Goal: Information Seeking & Learning: Learn about a topic

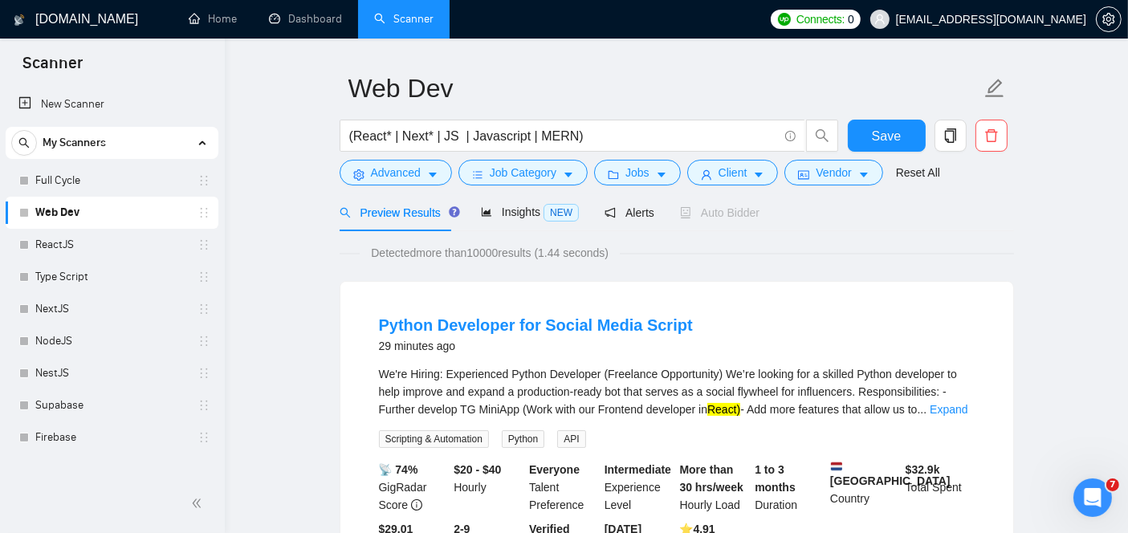
scroll to position [42, 0]
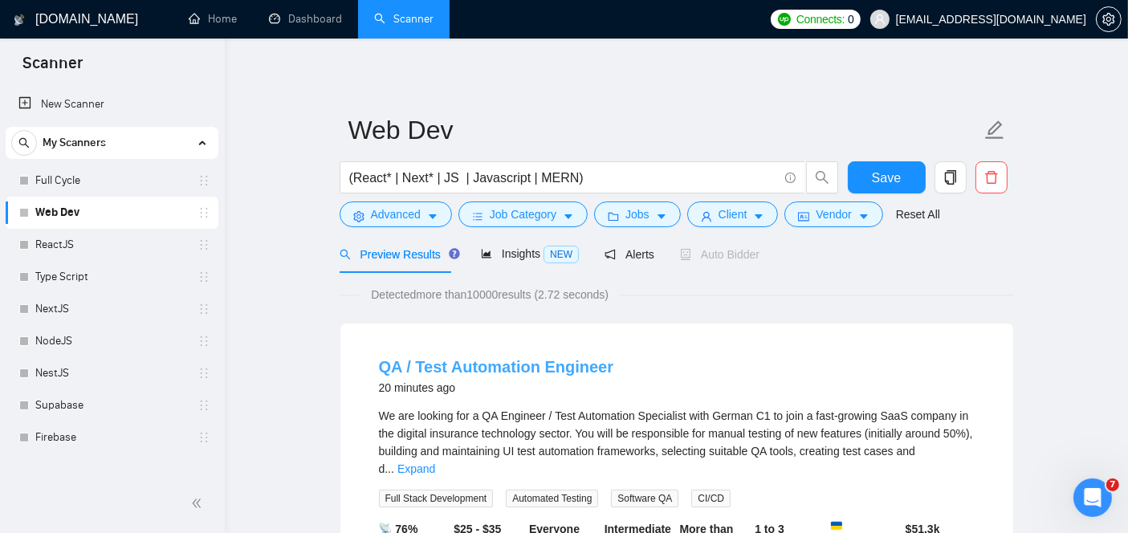
click at [515, 372] on link "QA / Test Automation Engineer" at bounding box center [496, 367] width 235 height 18
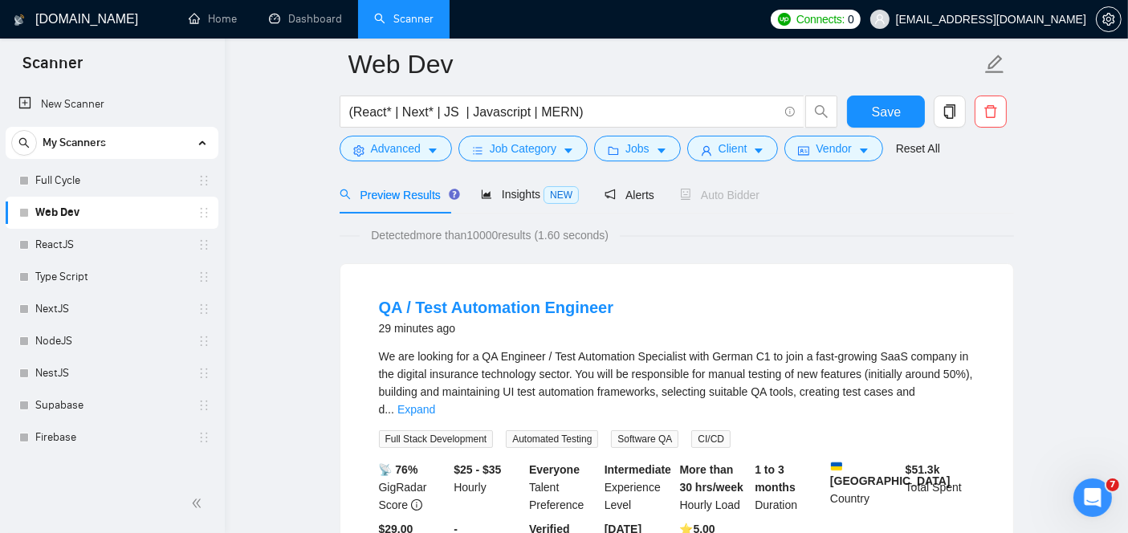
scroll to position [117, 0]
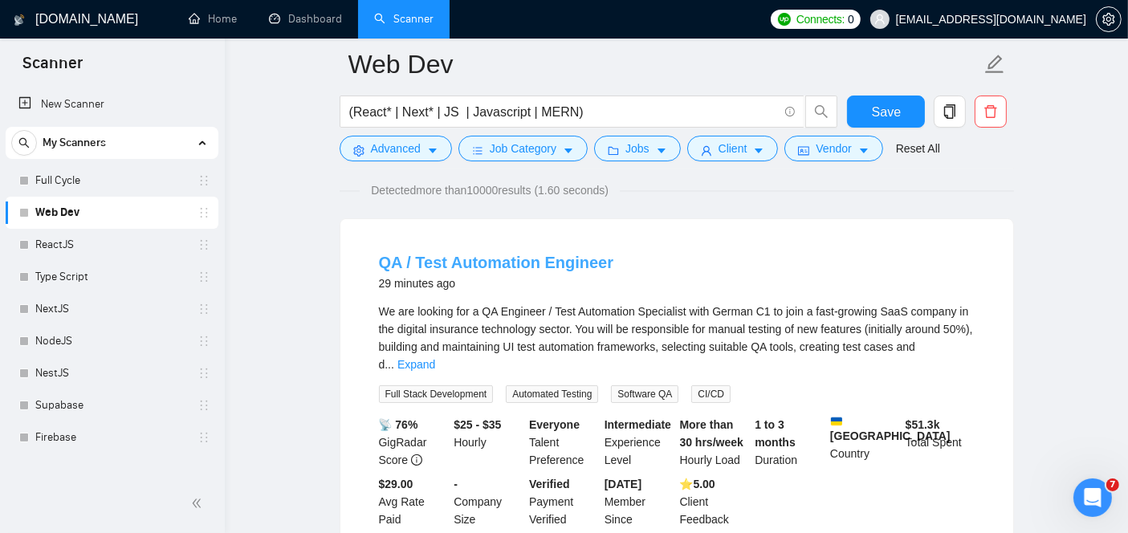
click at [454, 265] on link "QA / Test Automation Engineer" at bounding box center [496, 263] width 235 height 18
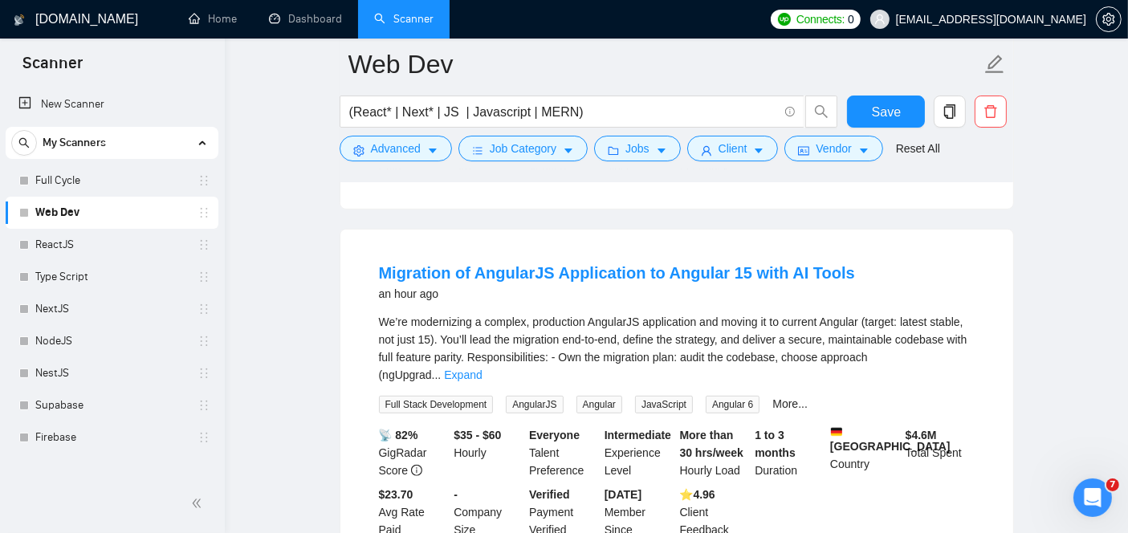
scroll to position [470, 0]
click at [56, 238] on link "ReactJS" at bounding box center [111, 245] width 153 height 32
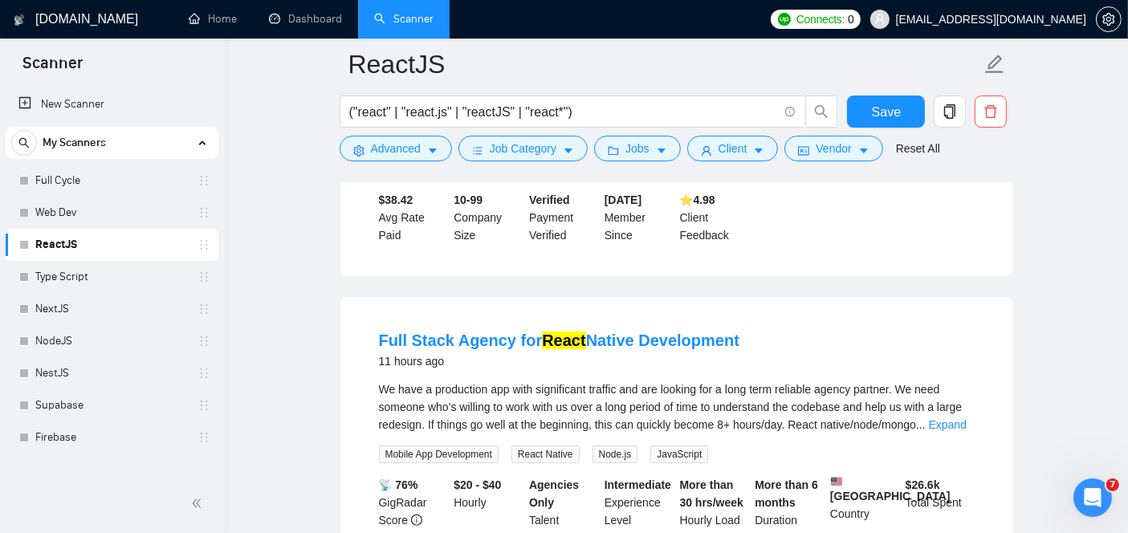
scroll to position [402, 0]
click at [456, 331] on link "Full Stack Agency for React Native Development" at bounding box center [559, 340] width 360 height 18
